Goal: Transaction & Acquisition: Purchase product/service

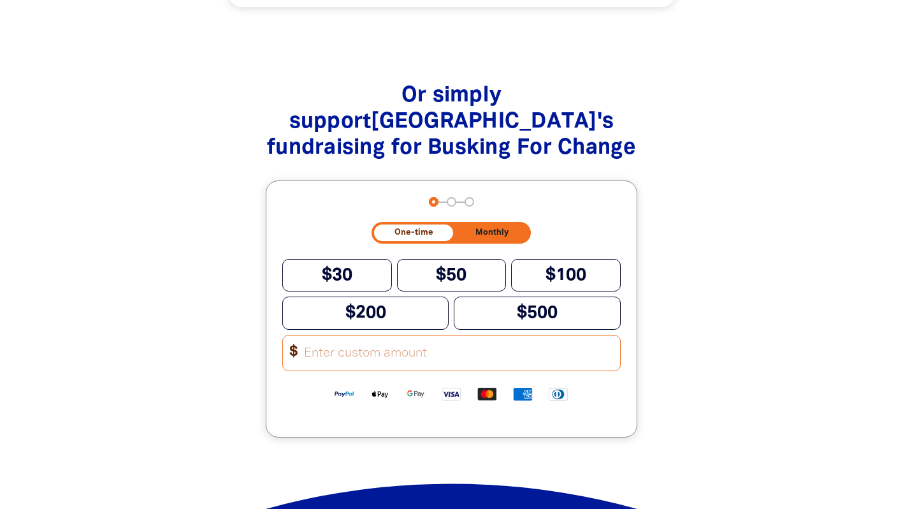
scroll to position [1534, 0]
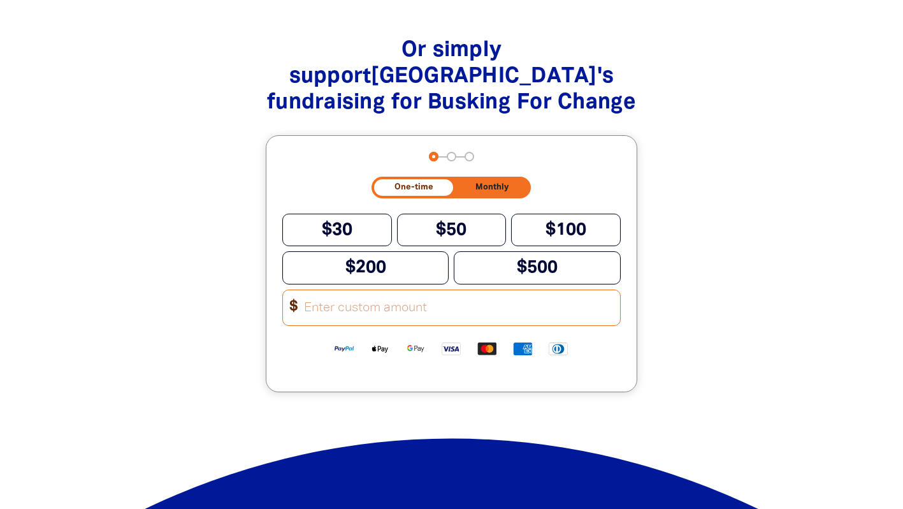
click at [511, 321] on input "Other Amount" at bounding box center [458, 307] width 324 height 35
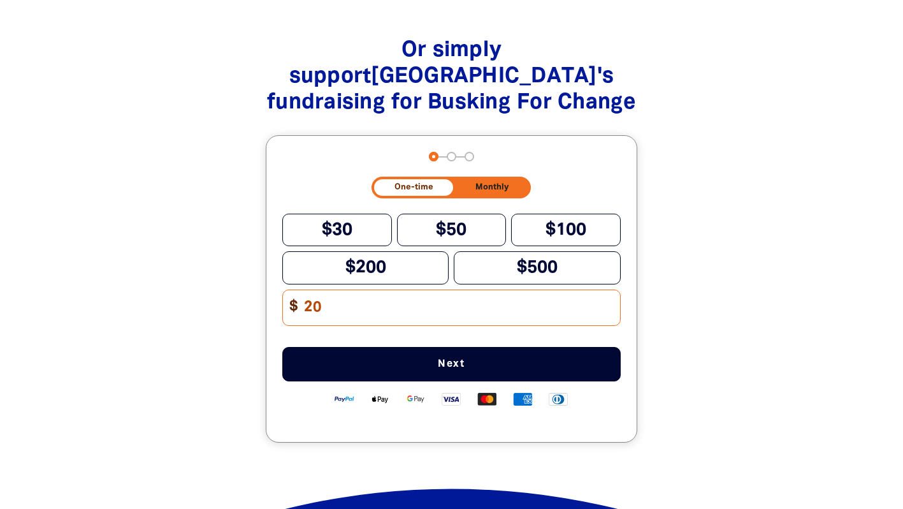
type input "20"
click at [475, 369] on span "Next" at bounding box center [451, 364] width 296 height 10
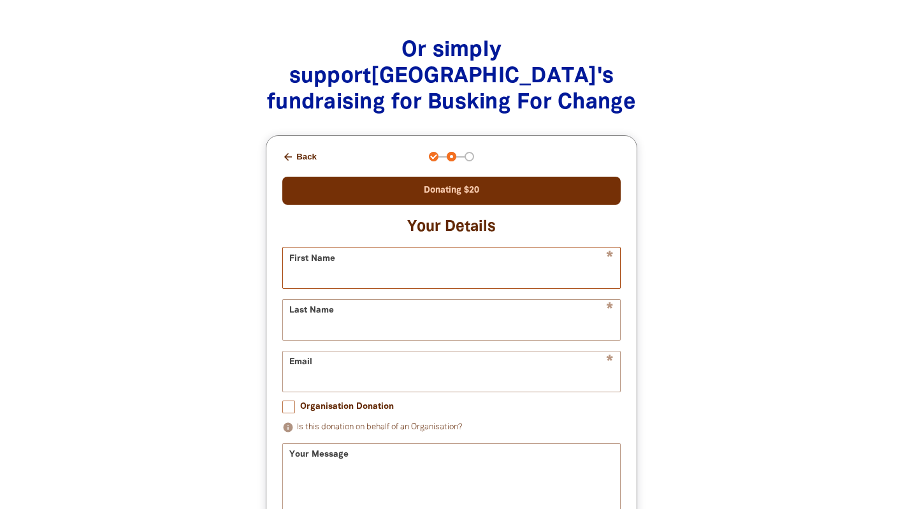
click at [484, 284] on input "First Name" at bounding box center [451, 267] width 337 height 40
type input "[PERSON_NAME]"
click at [300, 335] on input "Last Name" at bounding box center [451, 320] width 337 height 40
type input "[PERSON_NAME]"
click at [296, 391] on input "Email" at bounding box center [451, 371] width 337 height 40
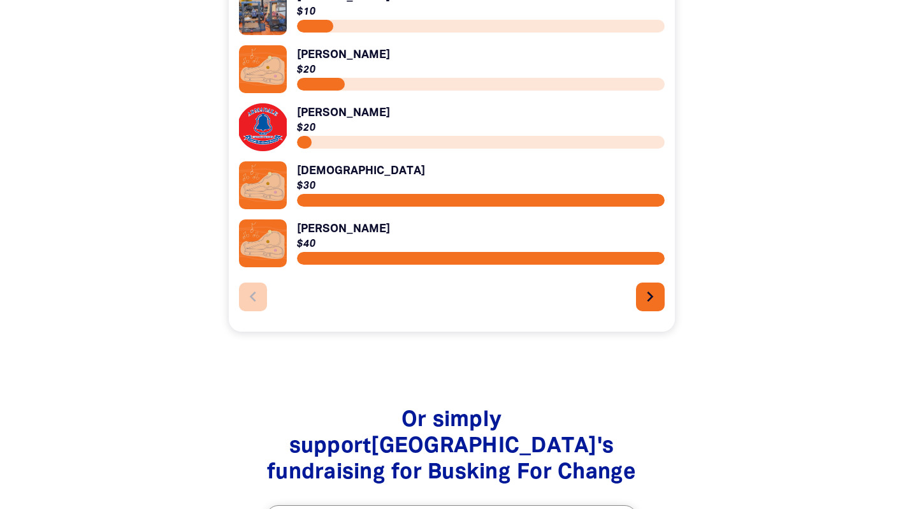
scroll to position [1167, 0]
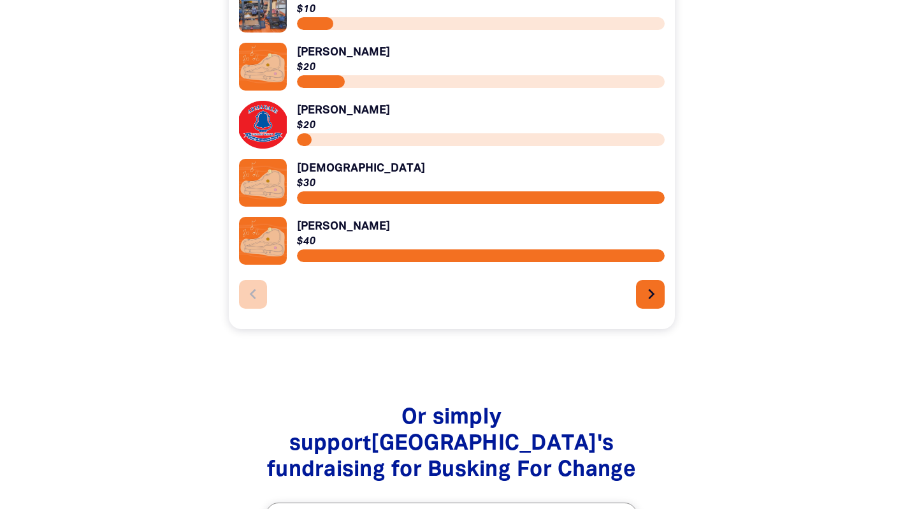
type input "[EMAIL_ADDRESS][DOMAIN_NAME]"
click at [651, 298] on icon "chevron_right" at bounding box center [651, 294] width 20 height 20
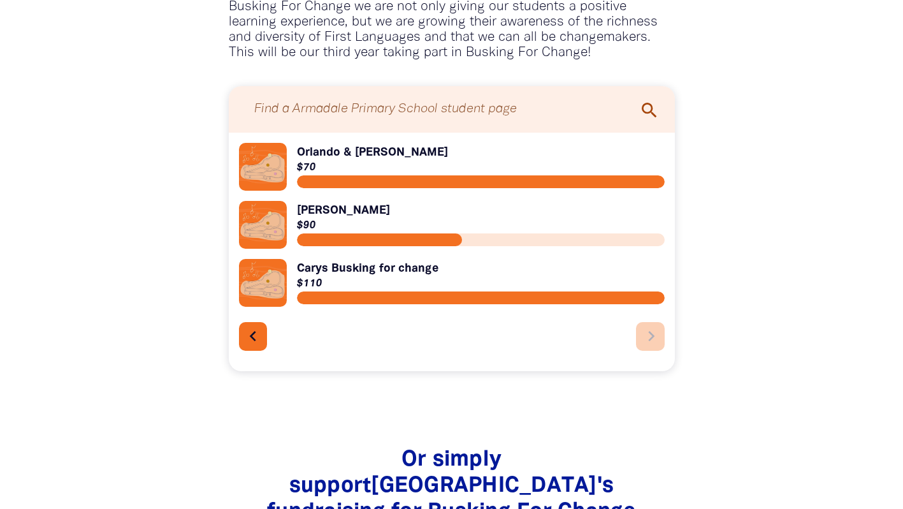
scroll to position [1008, 0]
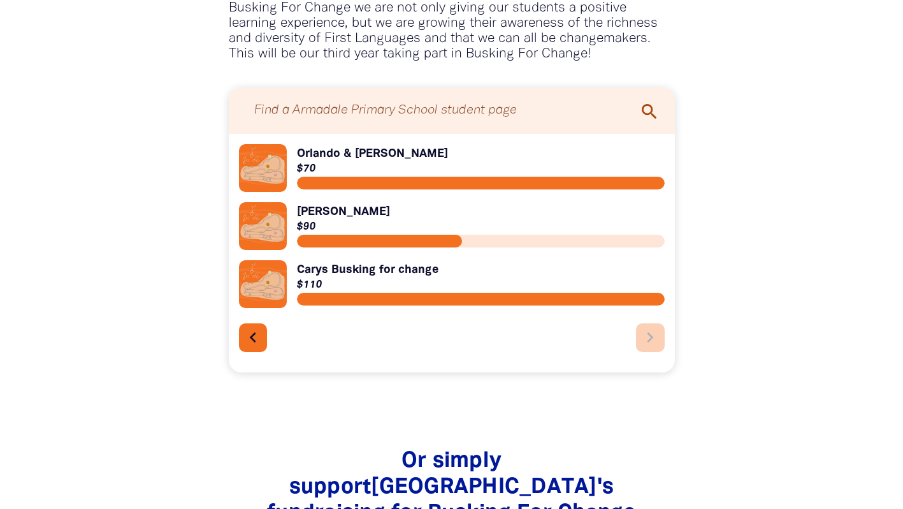
click at [653, 345] on div "chevron_left chevron_right" at bounding box center [452, 335] width 426 height 34
click at [251, 336] on icon "chevron_left" at bounding box center [252, 337] width 20 height 20
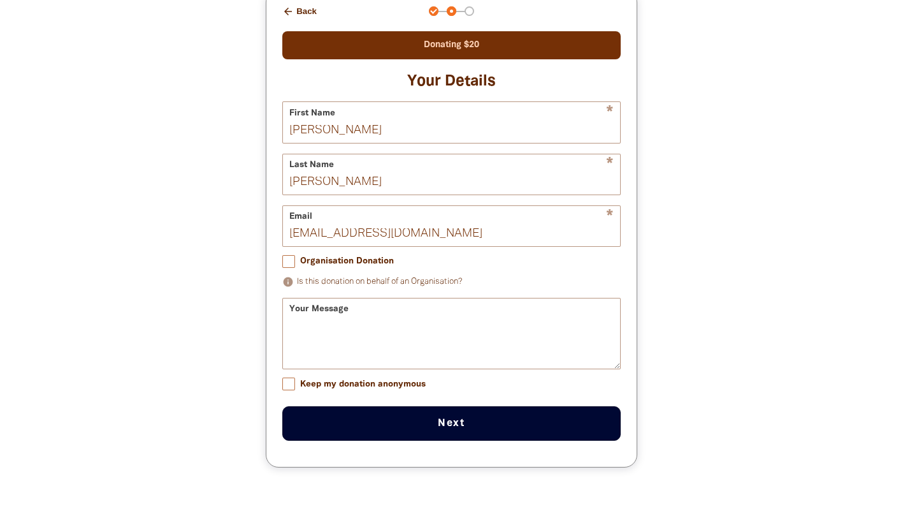
scroll to position [1739, 0]
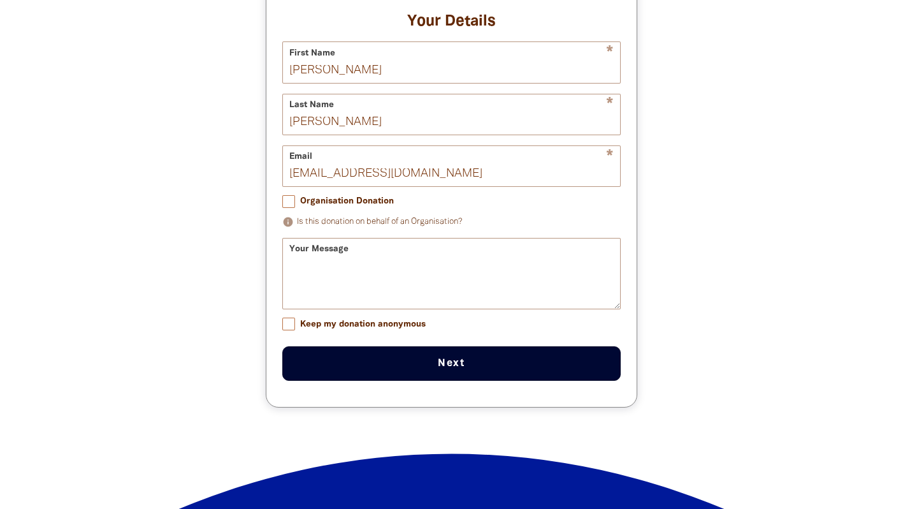
click at [289, 330] on input "Keep my donation anonymous" at bounding box center [288, 323] width 13 height 13
click at [452, 375] on button "Next chevron_right" at bounding box center [451, 363] width 338 height 34
checkbox input "false"
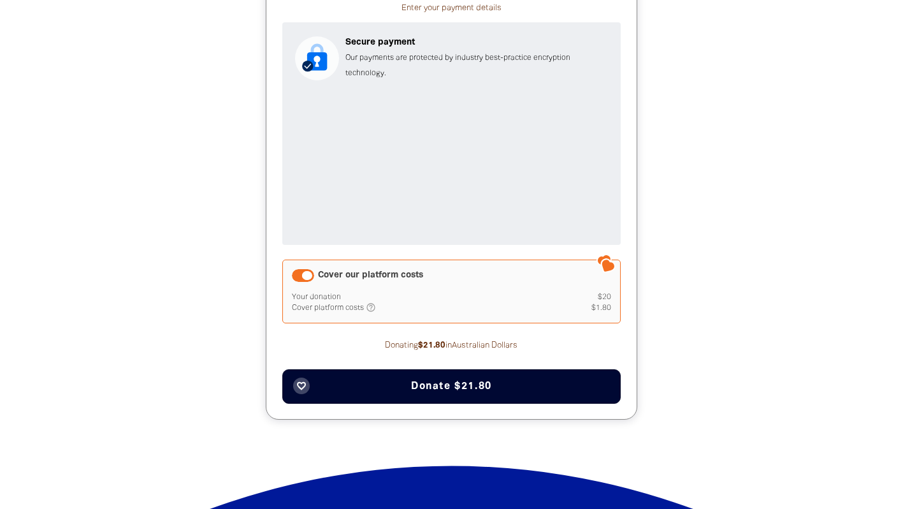
scroll to position [1835, 0]
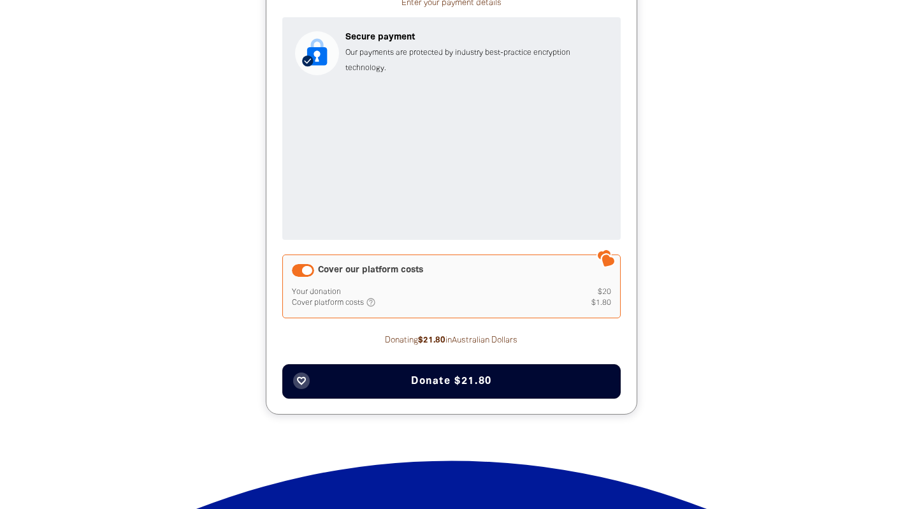
click at [372, 303] on icon "help_outlined" at bounding box center [376, 302] width 20 height 10
click at [296, 275] on div "Cover our platform costs" at bounding box center [303, 270] width 22 height 13
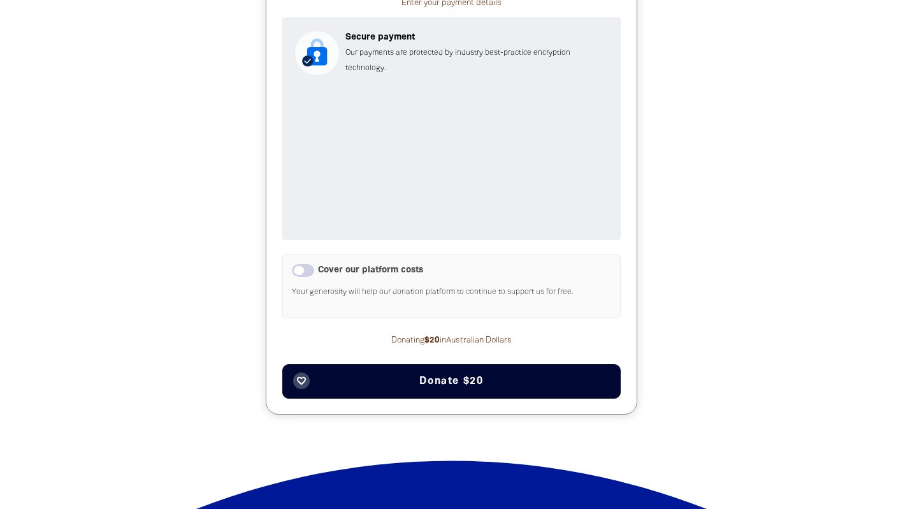
click at [464, 386] on span "Donate $20" at bounding box center [451, 381] width 64 height 10
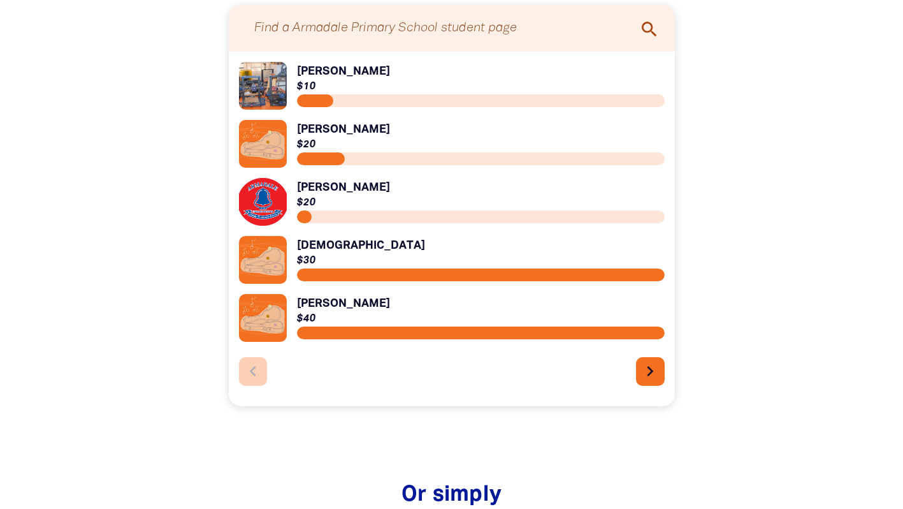
scroll to position [1097, 0]
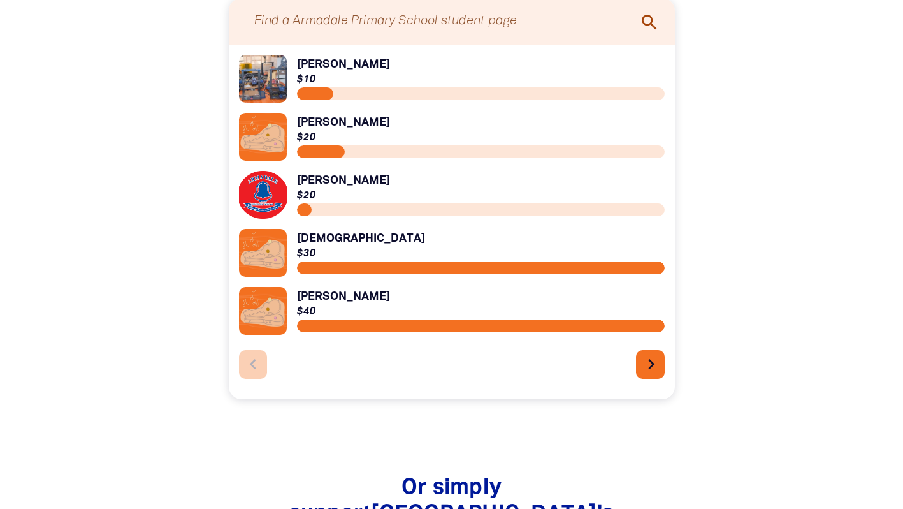
click at [658, 368] on icon "chevron_right" at bounding box center [651, 364] width 20 height 20
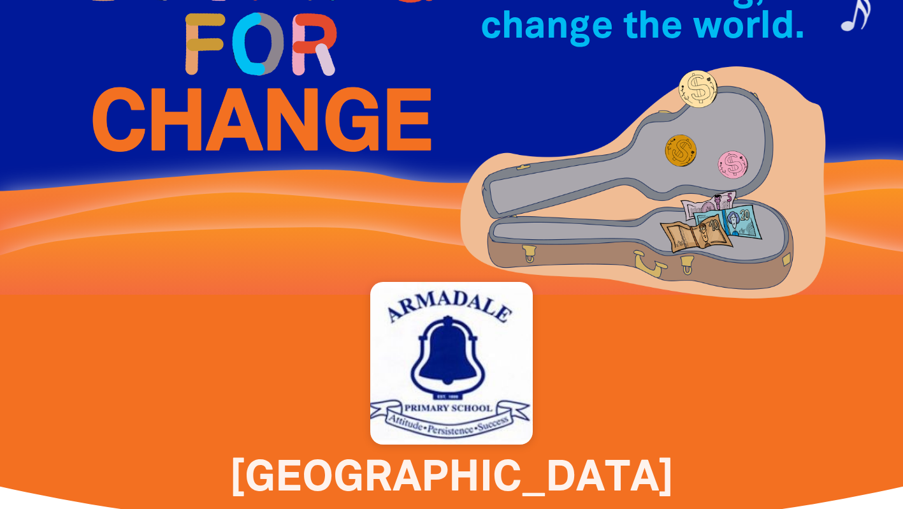
scroll to position [0, 0]
